Goal: Task Accomplishment & Management: Complete application form

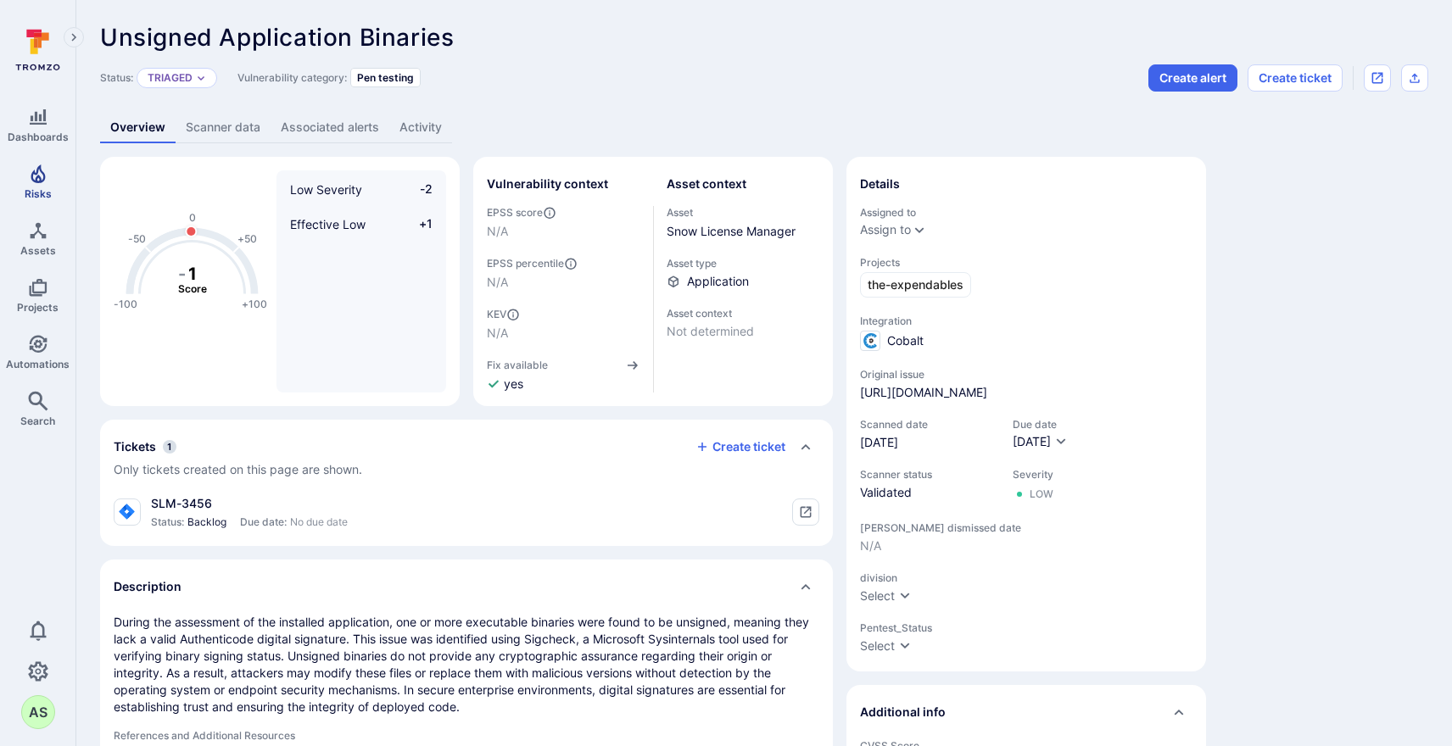
click at [29, 177] on icon "Risks" at bounding box center [38, 174] width 20 height 20
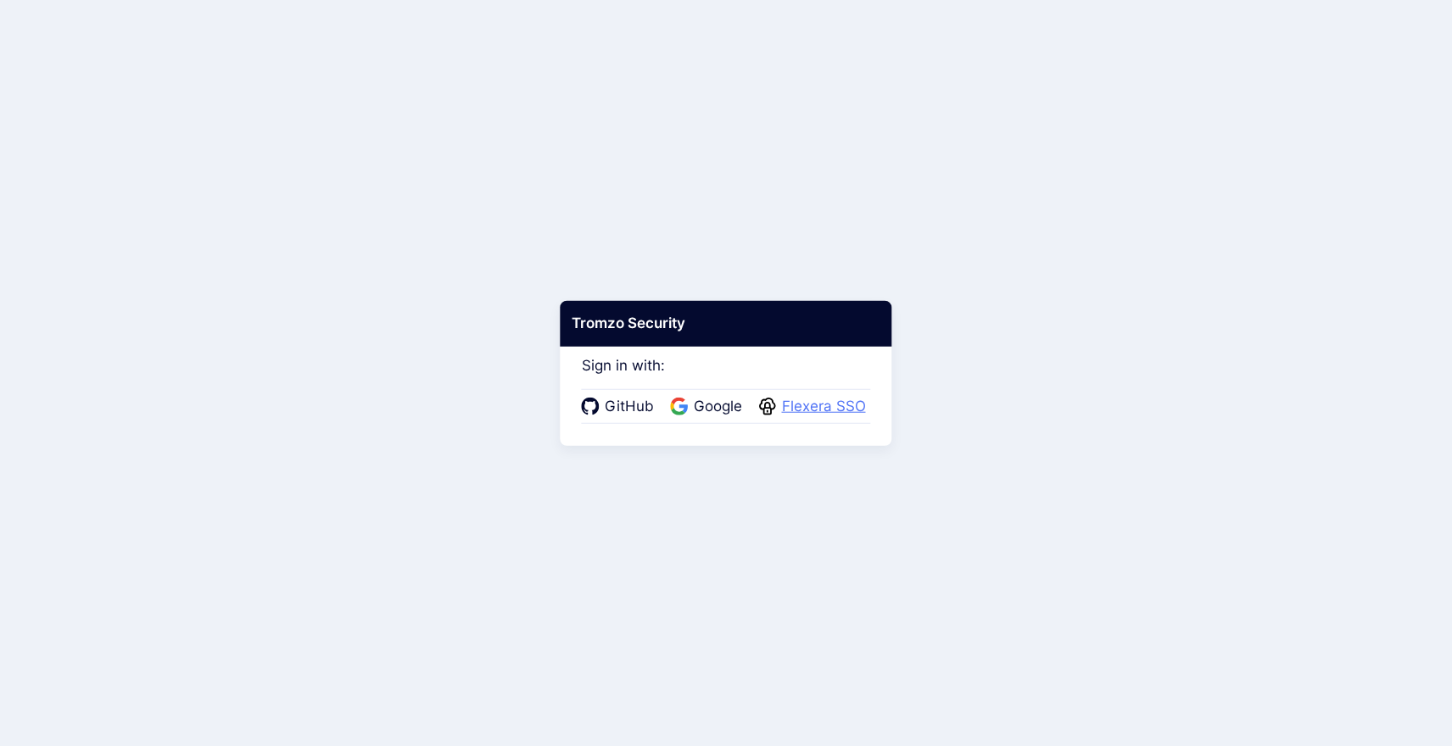
click at [830, 404] on span "Flexera SSO" at bounding box center [824, 407] width 94 height 22
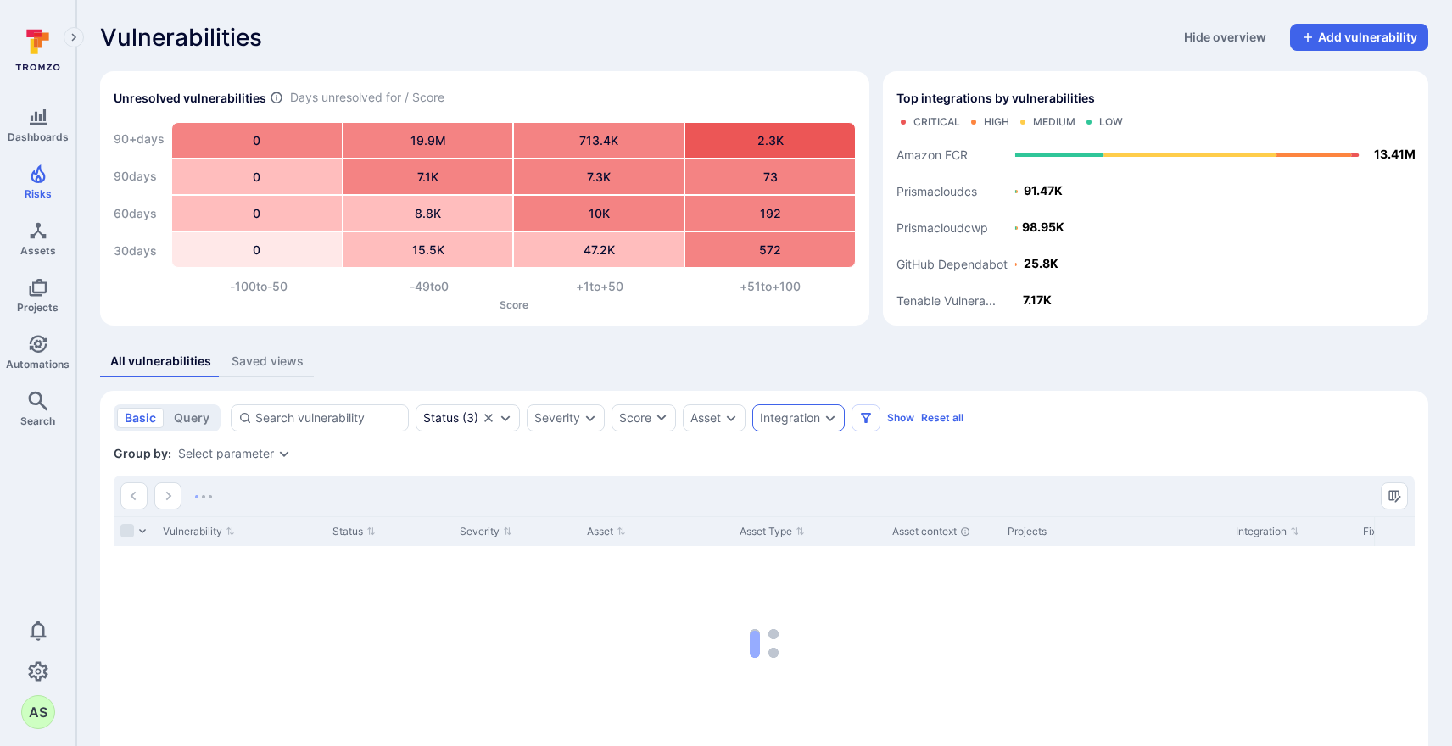
click at [836, 424] on icon "Expand dropdown" at bounding box center [830, 418] width 14 height 14
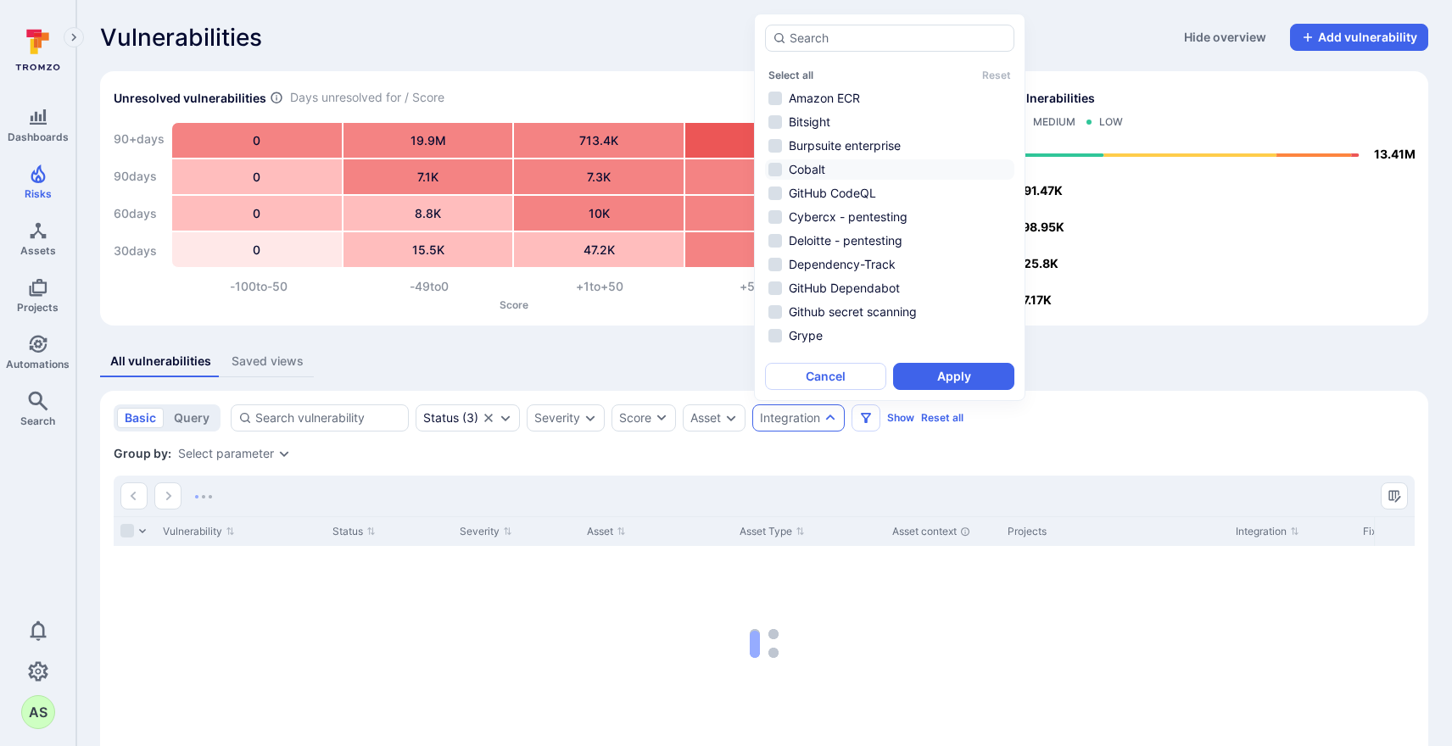
click at [814, 168] on li "Cobalt" at bounding box center [889, 169] width 249 height 20
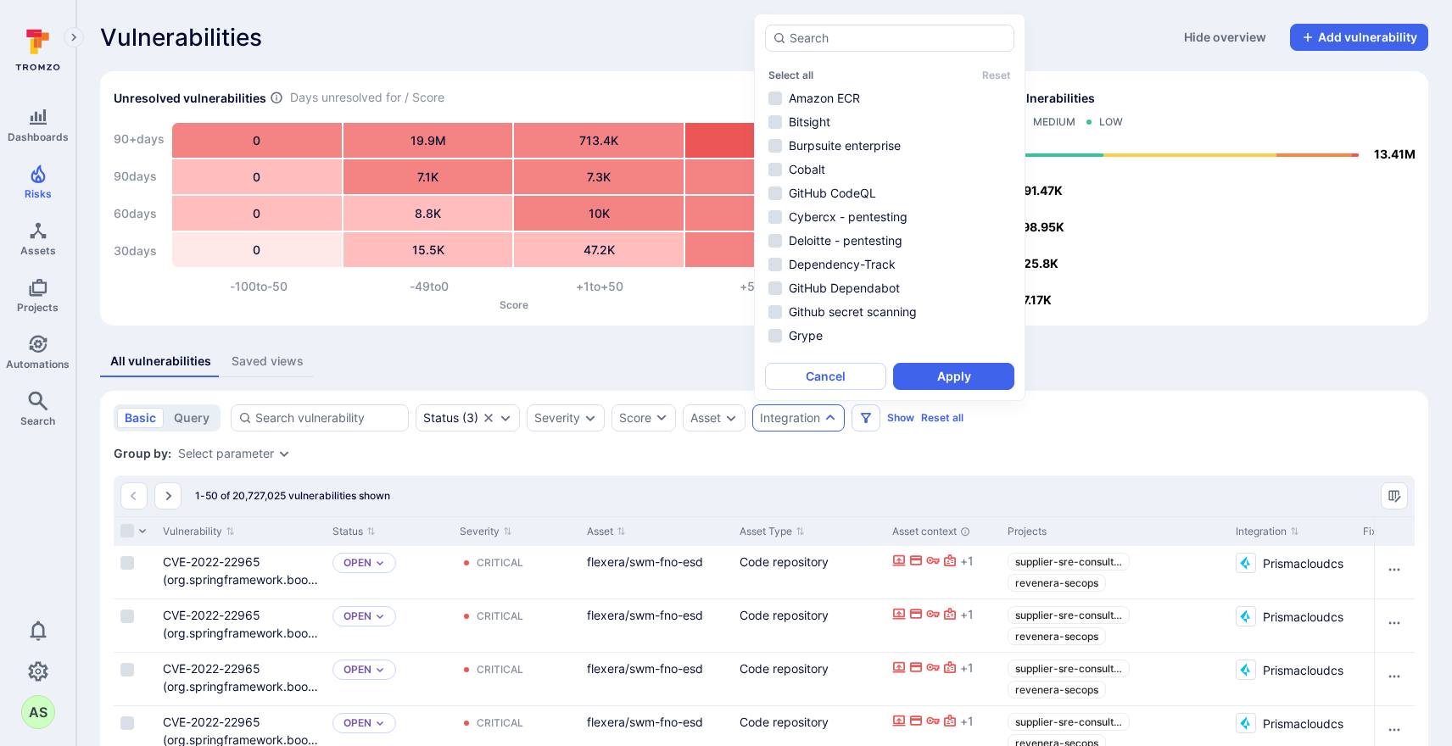
click at [971, 367] on button "Apply" at bounding box center [953, 376] width 121 height 27
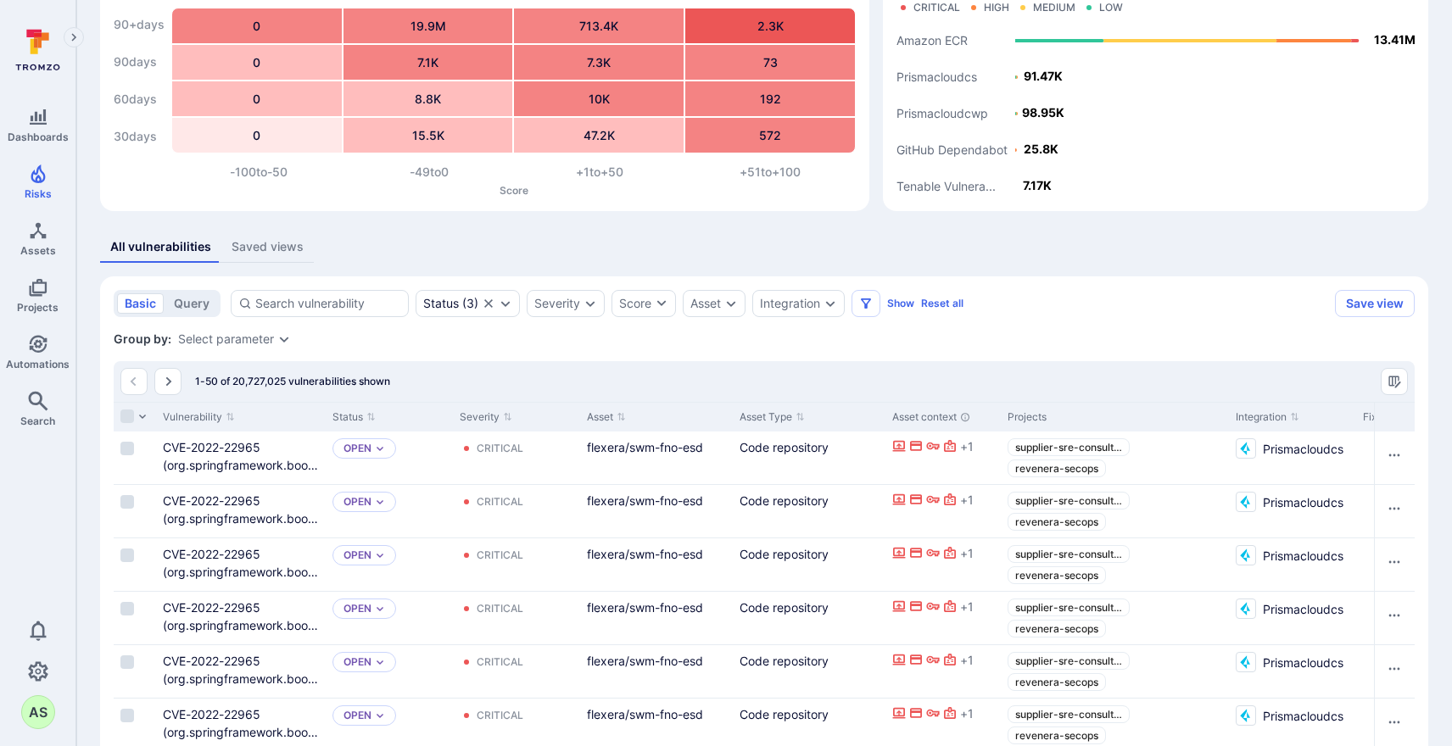
scroll to position [119, 0]
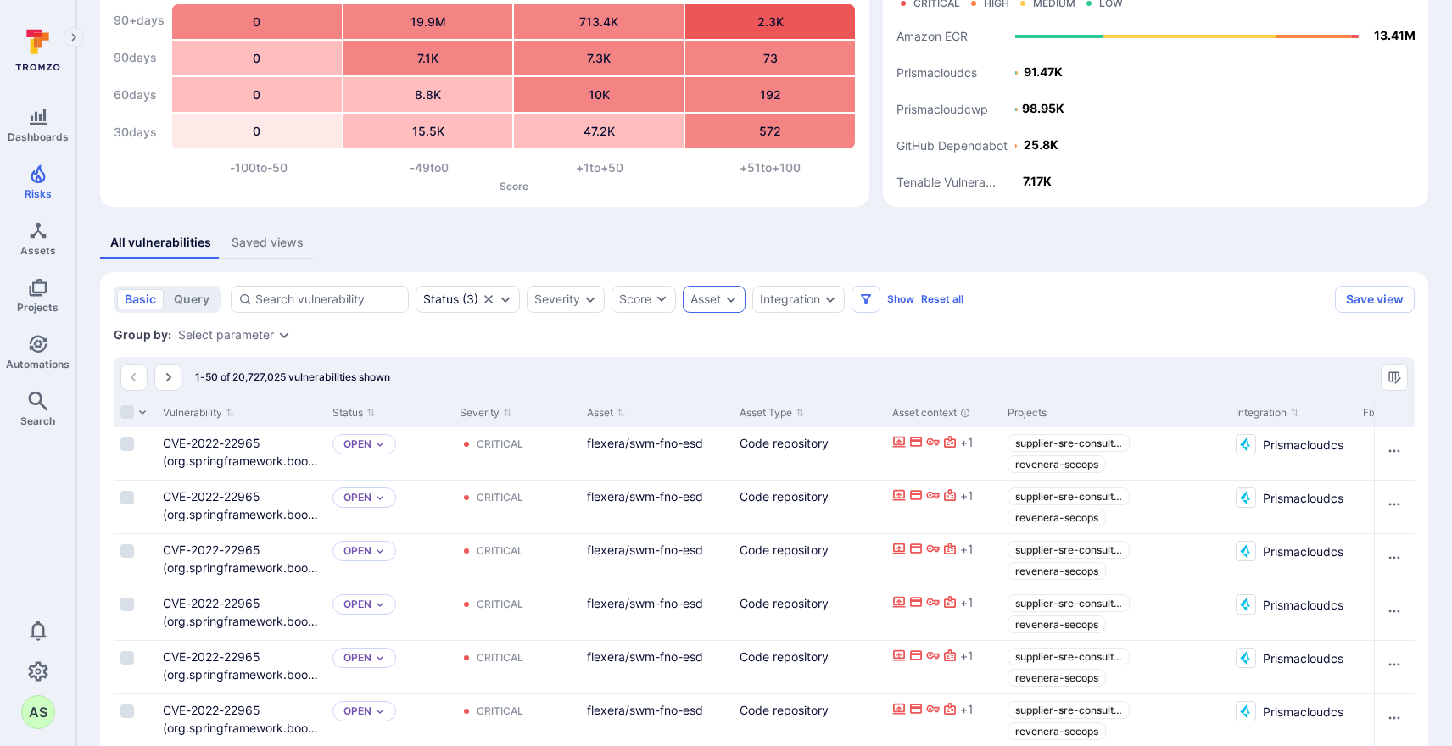
click at [729, 300] on icon "Expand dropdown" at bounding box center [731, 300] width 14 height 14
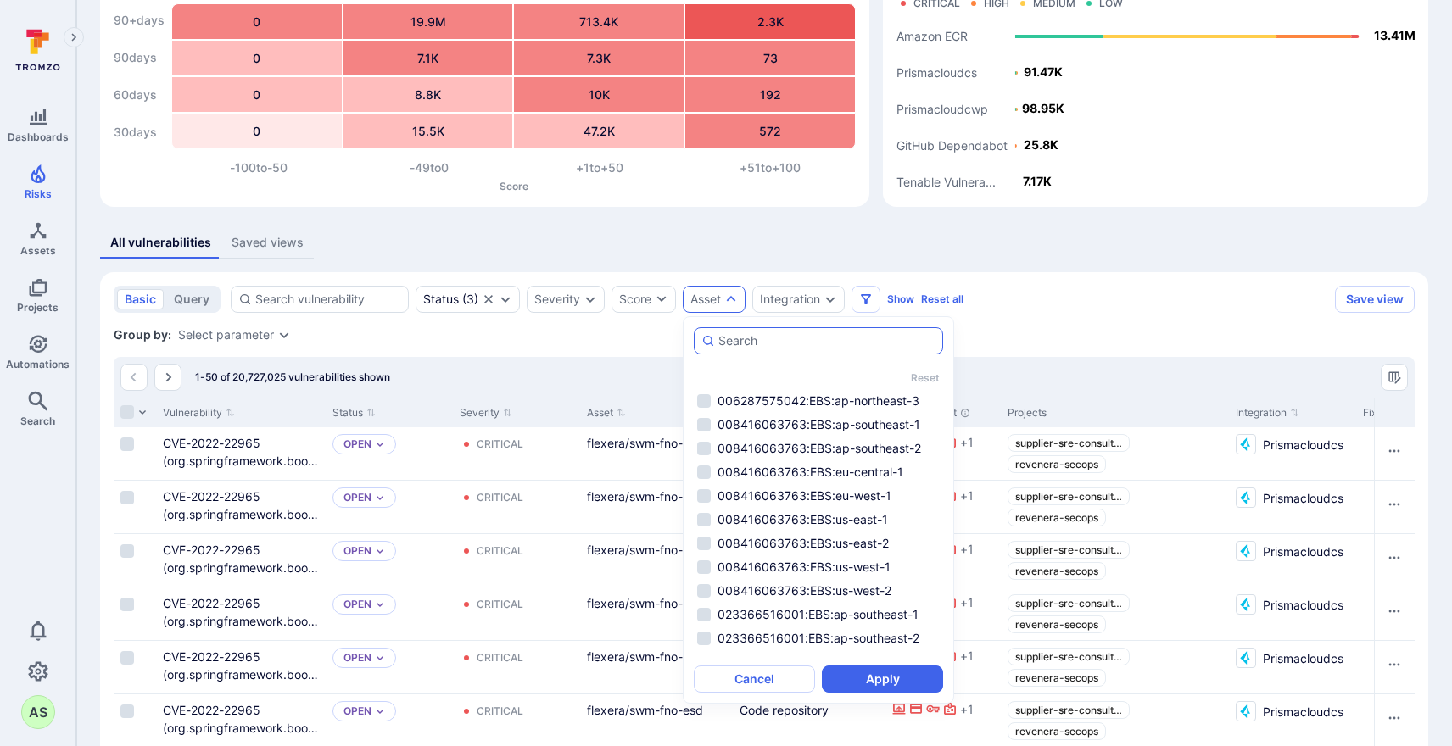
click at [759, 340] on input "autocomplete options" at bounding box center [826, 340] width 217 height 17
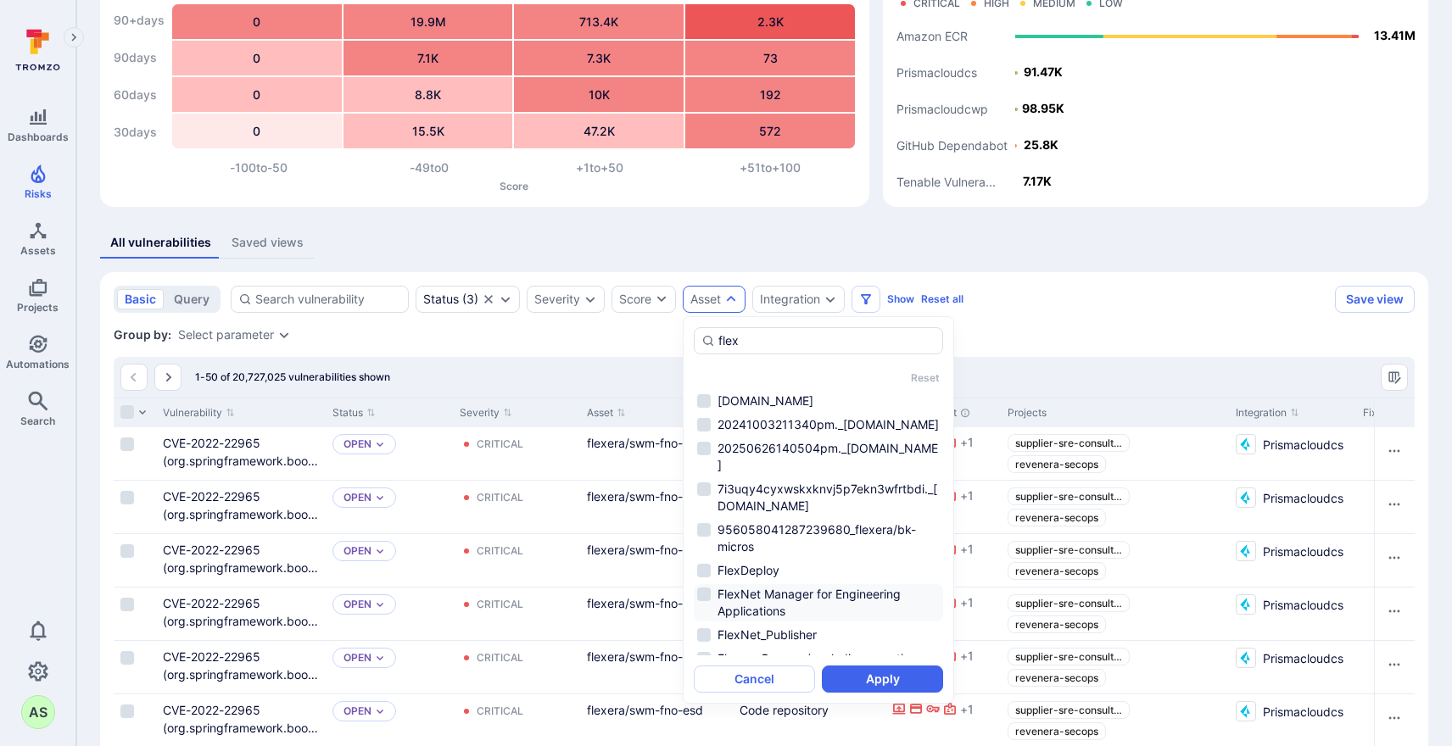
click at [774, 584] on li "FlexNet Manager for Engineering Applications" at bounding box center [818, 602] width 249 height 37
type input "flex"
click at [894, 686] on button "Apply" at bounding box center [882, 679] width 121 height 27
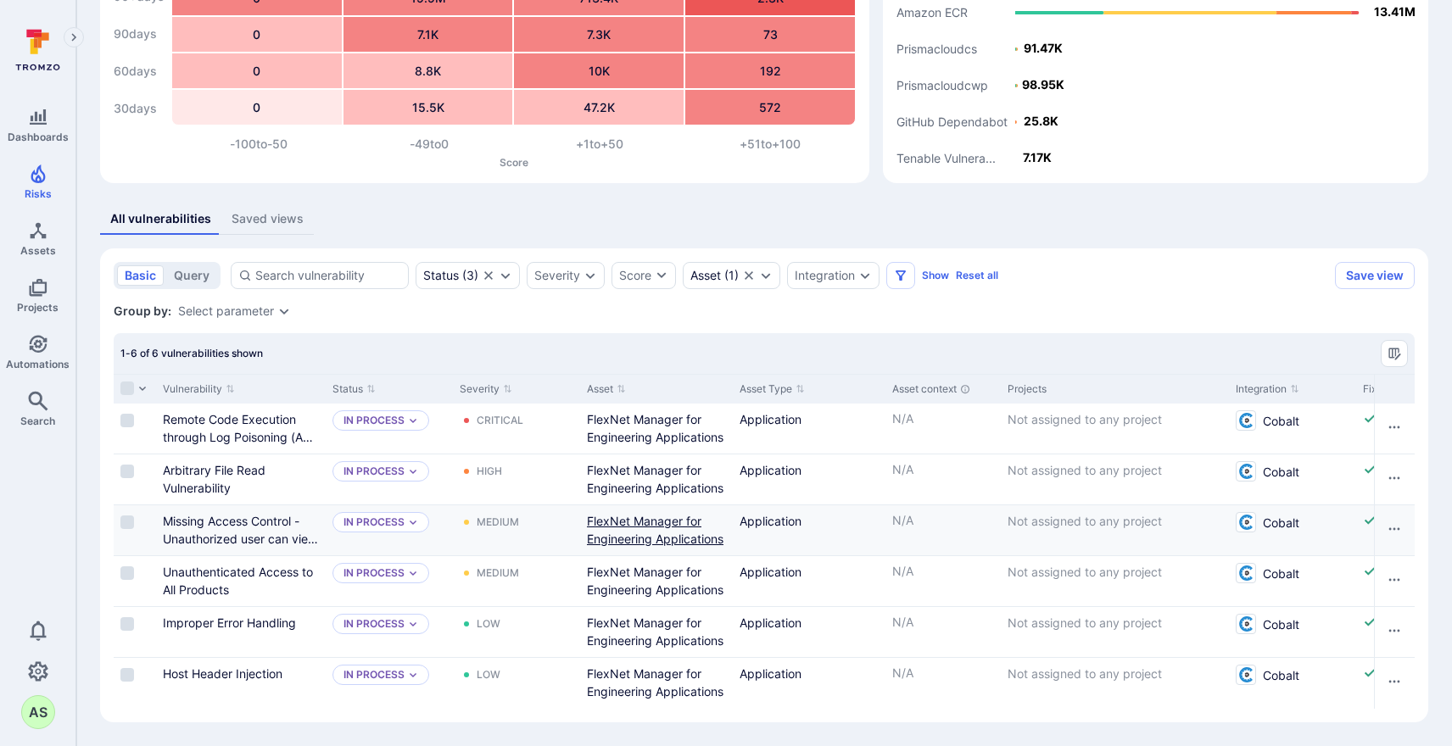
scroll to position [142, 0]
click at [414, 420] on icon "Expand dropdown" at bounding box center [413, 420] width 10 height 10
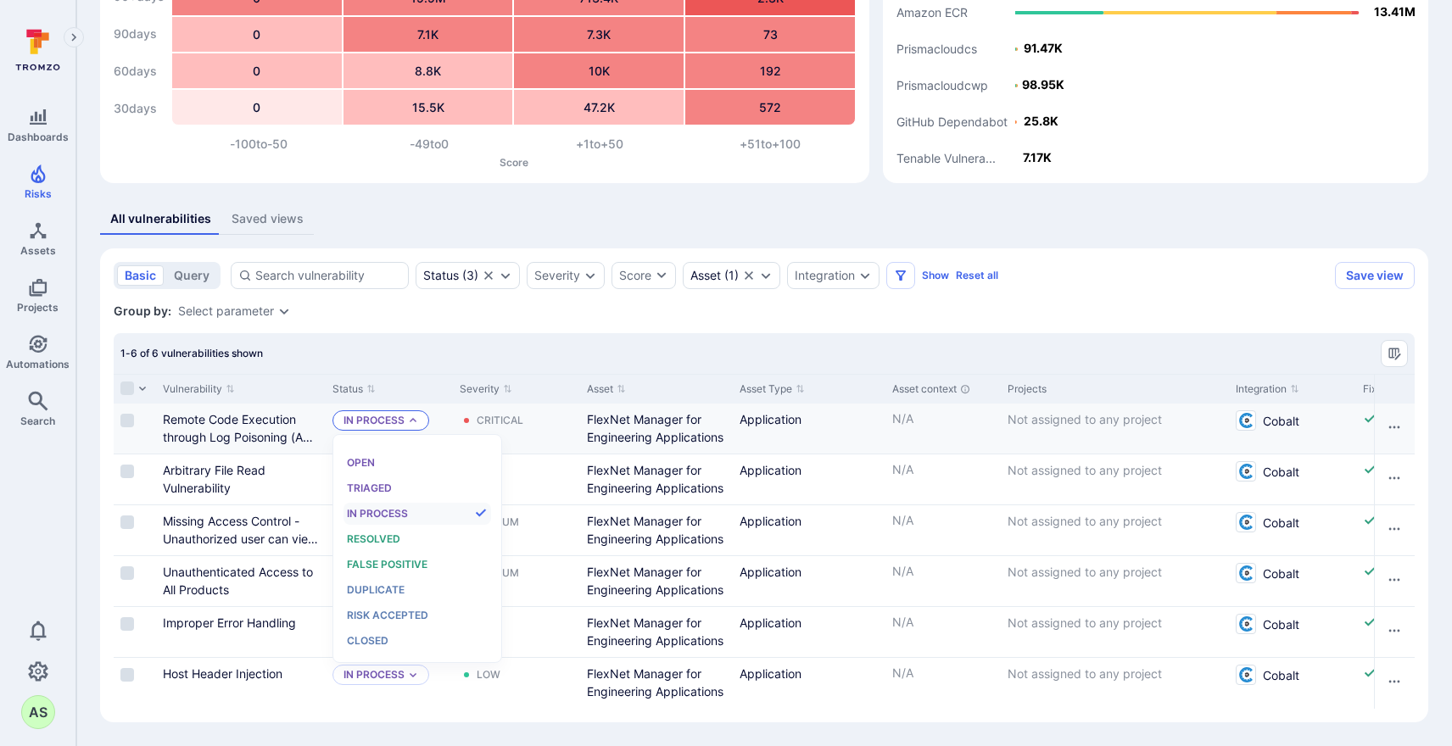
scroll to position [14, 0]
click at [659, 332] on section "basic query Status ( 3 ) Severity Score Asset ( 1 ) Integration Show Reset all …" at bounding box center [764, 485] width 1328 height 474
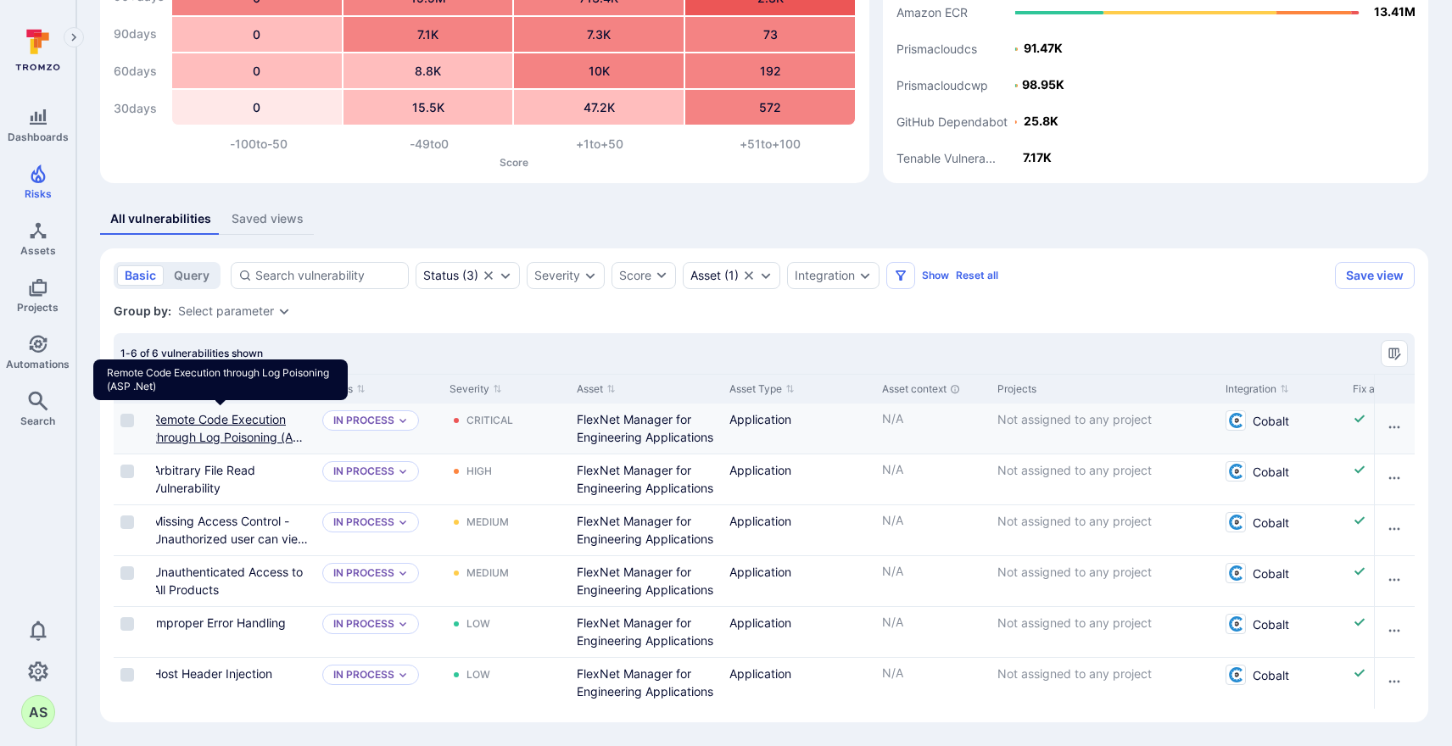
scroll to position [0, 6]
click at [266, 420] on link "Remote Code Execution through Log Poisoning (ASP .Net)" at bounding box center [234, 437] width 155 height 50
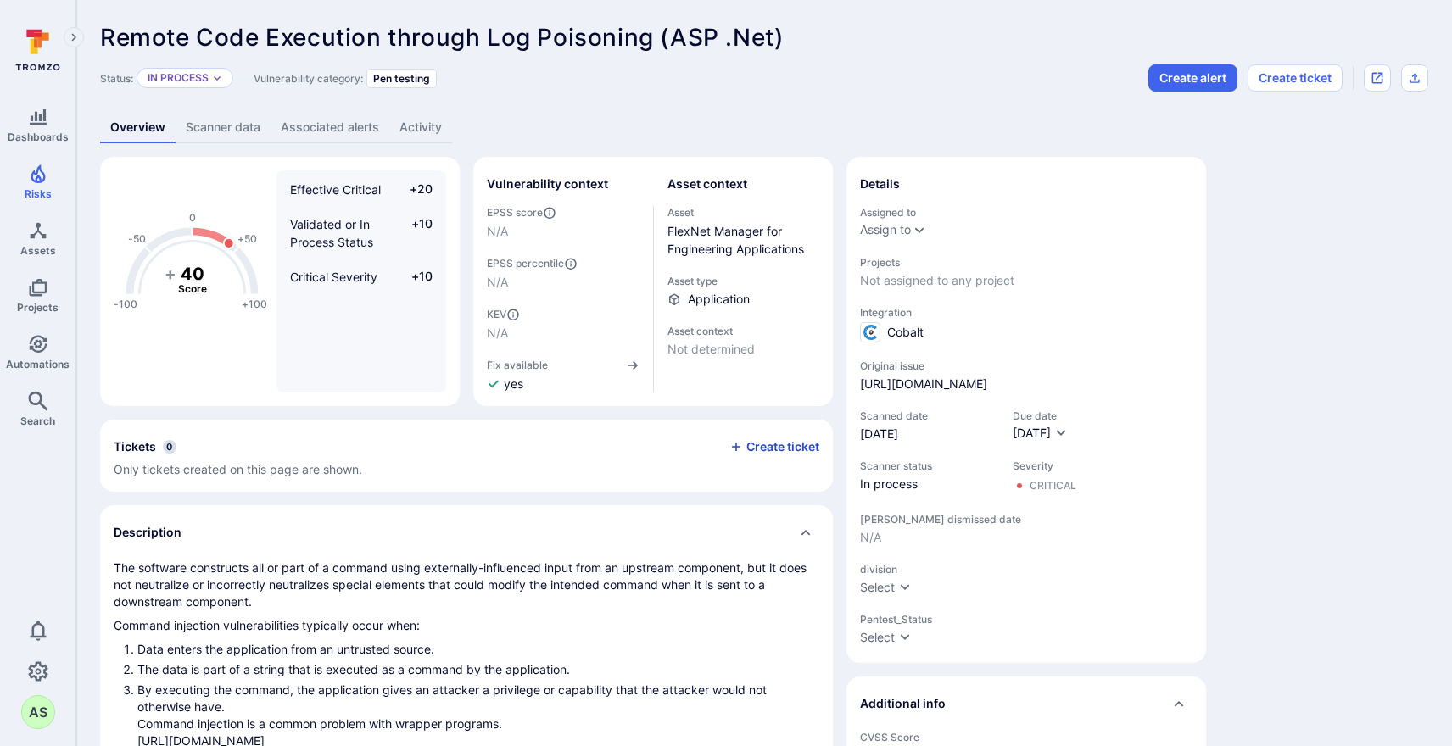
click at [802, 449] on button "Create ticket" at bounding box center [774, 446] width 90 height 15
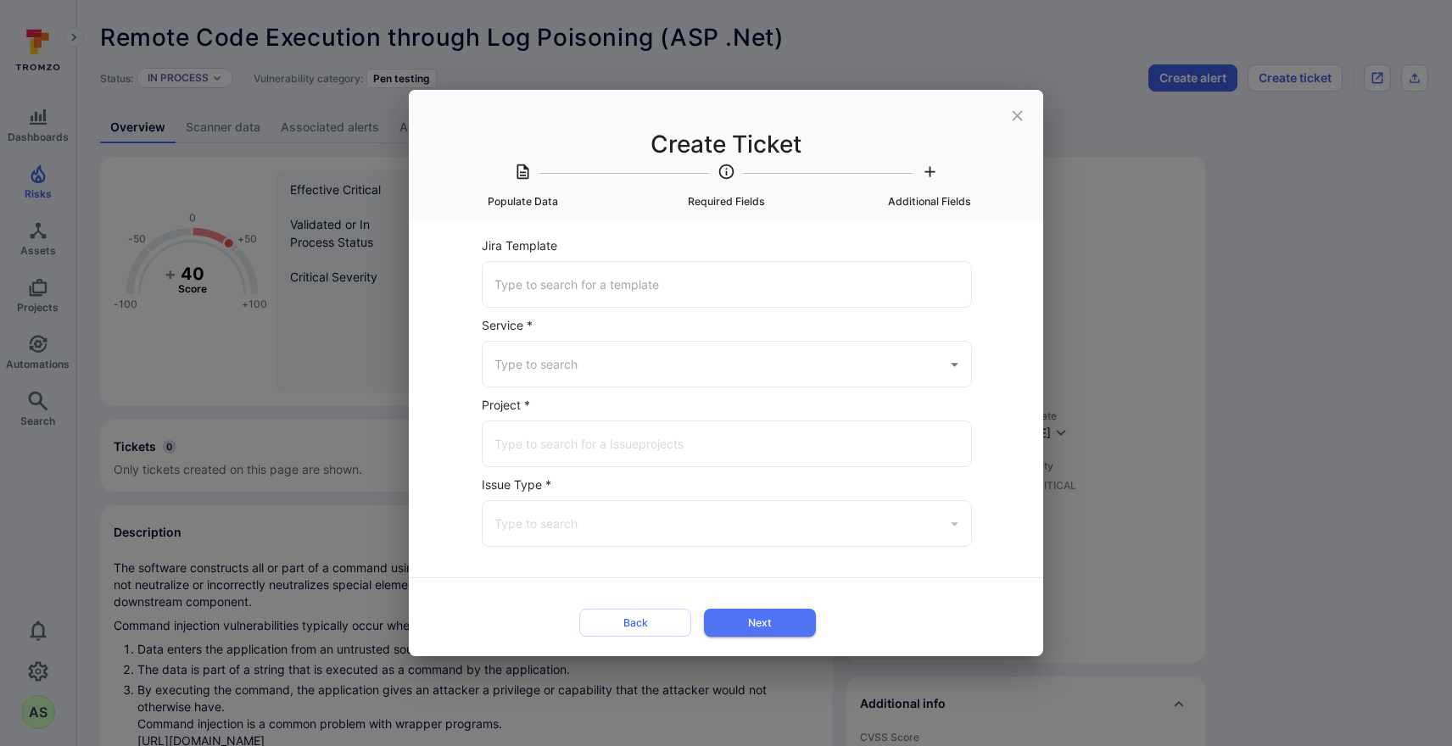
click at [589, 366] on input "Service *" at bounding box center [714, 364] width 448 height 30
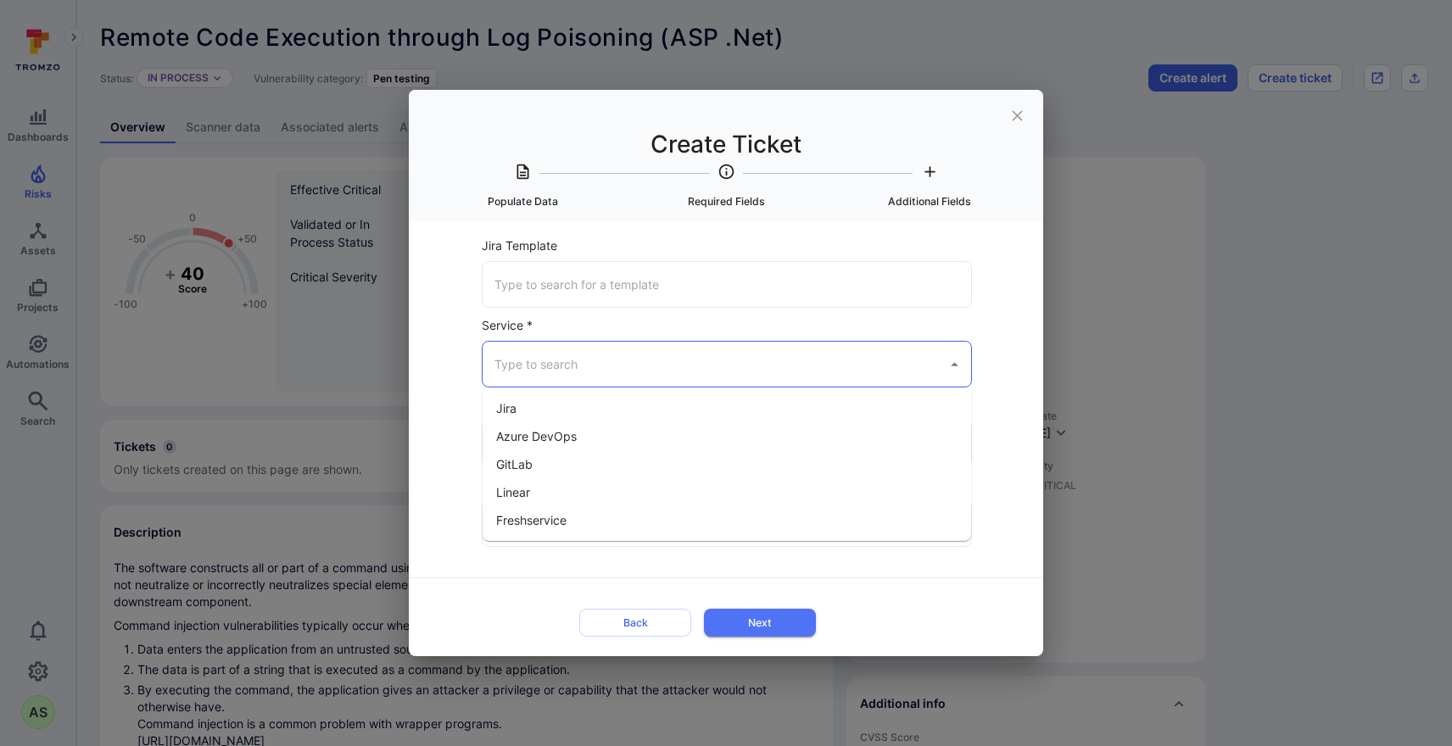
click at [571, 415] on li "Jira" at bounding box center [726, 408] width 488 height 28
type input "Jira"
click at [558, 460] on div "​" at bounding box center [727, 444] width 490 height 47
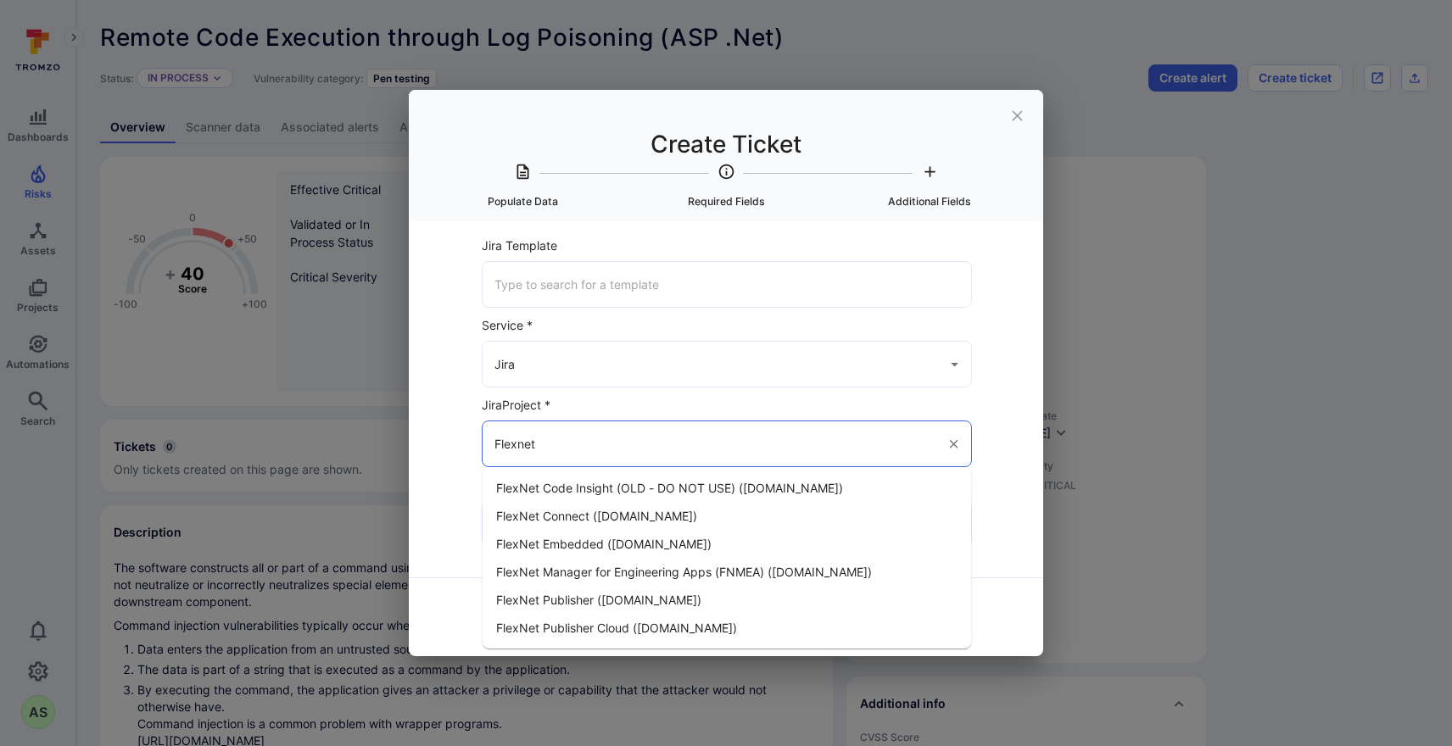
click at [662, 571] on span "FlexNet Manager for Engineering Apps (FNMEA) (flexera.atlassian.net)" at bounding box center [684, 572] width 376 height 18
type input "FlexNet Manager for Engineering Apps (FNMEA) (flexera.atlassian.net)"
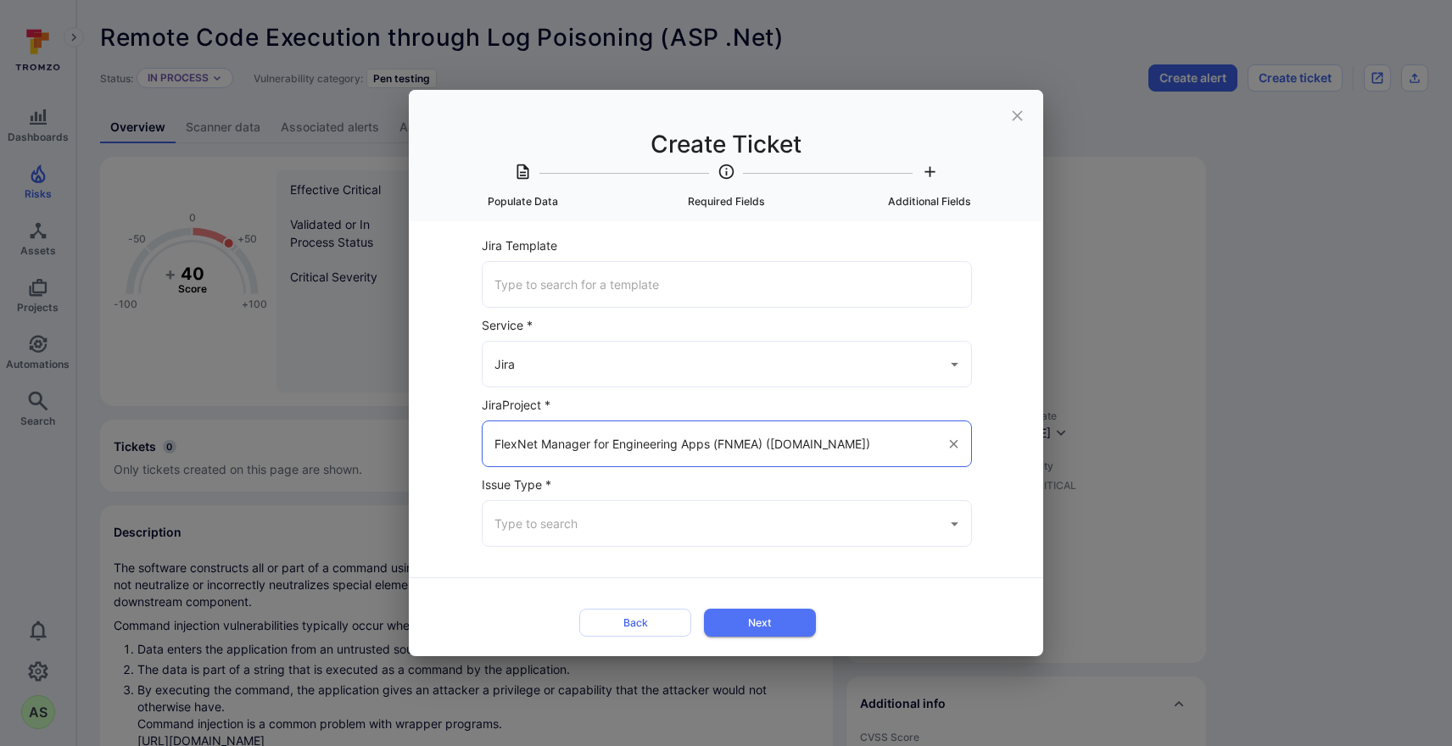
click at [1021, 114] on icon "close" at bounding box center [1017, 116] width 18 height 18
